Goal: Task Accomplishment & Management: Manage account settings

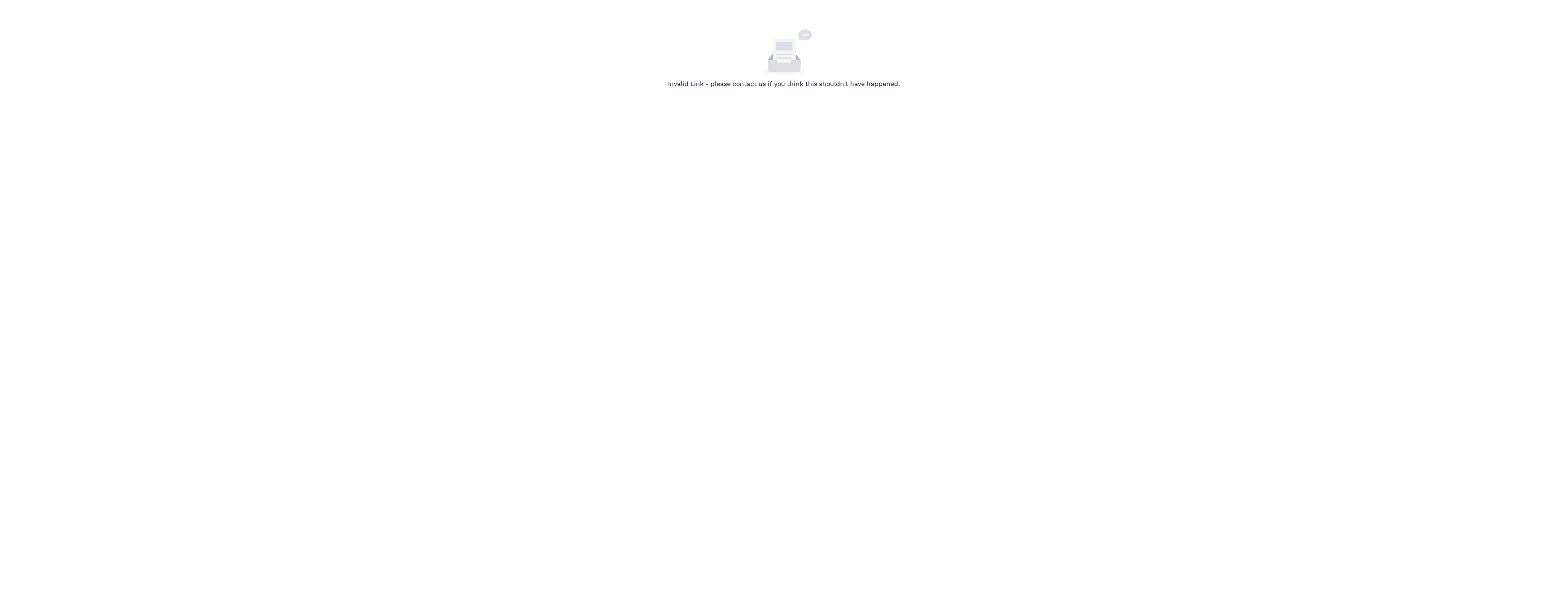
click at [468, 148] on body "Invalid Link - please contact us if you think this shouldn't have happened." at bounding box center [784, 325] width 1568 height 592
click at [730, 100] on body "Invalid Link - please contact us if you think this shouldn't have happened." at bounding box center [784, 325] width 1568 height 592
click at [415, 360] on body "Invalid Link - please contact us if you think this shouldn't have happened." at bounding box center [784, 325] width 1568 height 592
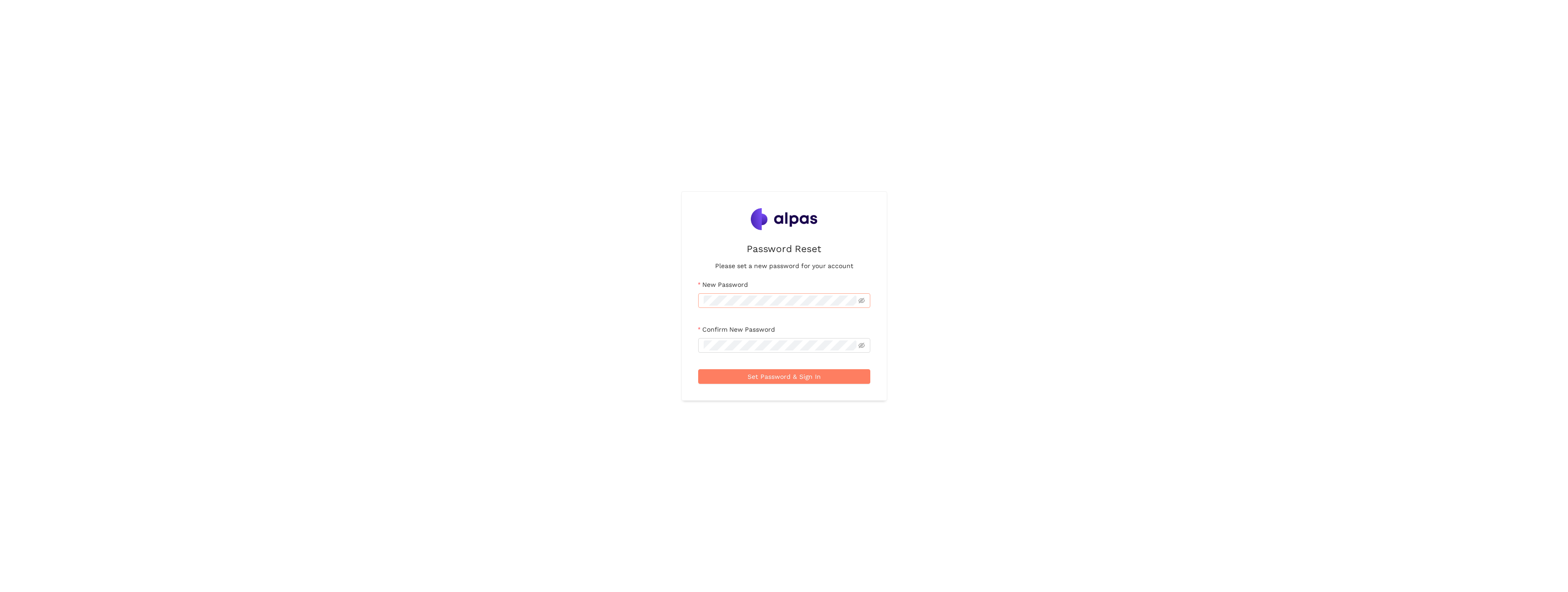
click at [752, 294] on span at bounding box center [784, 301] width 172 height 15
click at [852, 299] on icon "eye-invisible" at bounding box center [852, 301] width 7 height 5
click at [829, 377] on button "Set Password & Sign In" at bounding box center [784, 377] width 172 height 15
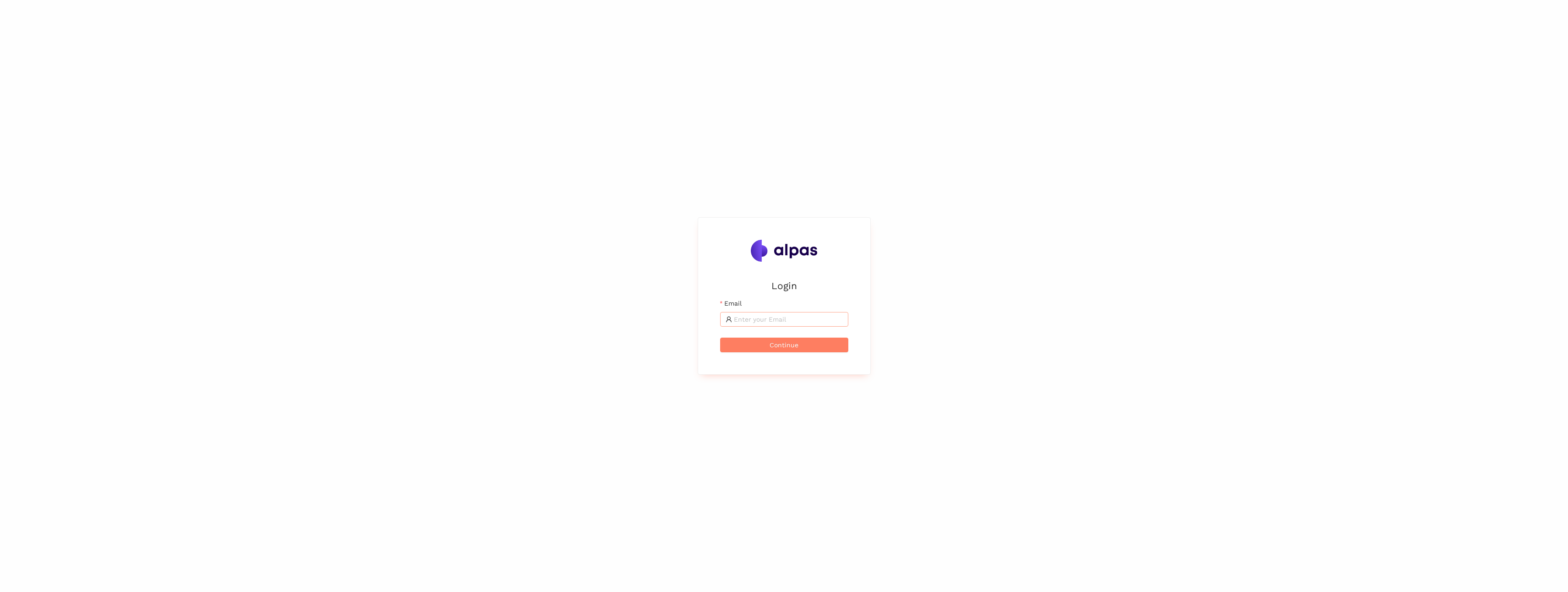
click at [777, 318] on input "Email" at bounding box center [788, 319] width 109 height 10
type input "[EMAIL_ADDRESS]"
click at [1043, 300] on div "Login Email Wrong email/password Continue" at bounding box center [784, 296] width 1568 height 592
click at [782, 318] on input "Email" at bounding box center [788, 319] width 109 height 10
type input "[EMAIL_ADDRESS]"
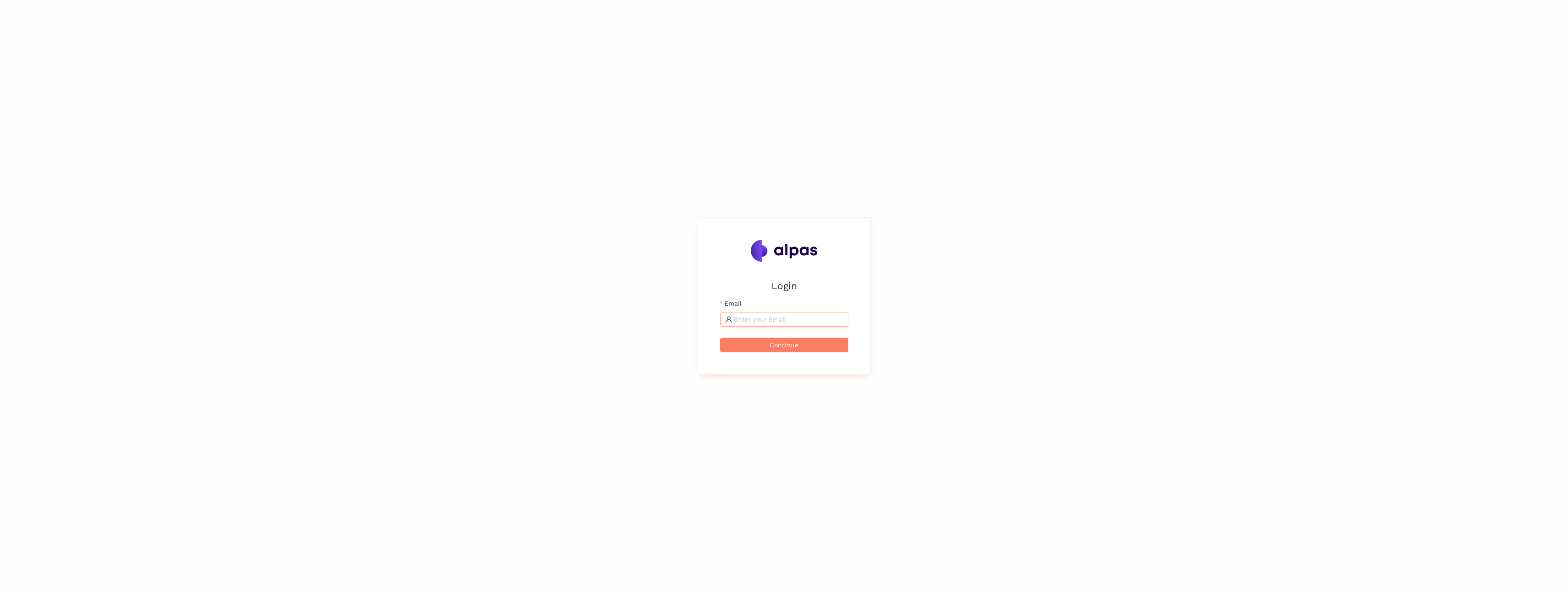
click at [795, 318] on input "Email" at bounding box center [788, 319] width 109 height 10
type input "[EMAIL_ADDRESS]"
